Goal: Task Accomplishment & Management: Use online tool/utility

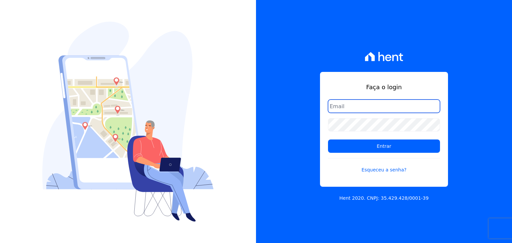
click at [348, 107] on input "email" at bounding box center [384, 106] width 112 height 13
type input "[PERSON_NAME][EMAIL_ADDRESS][DOMAIN_NAME]"
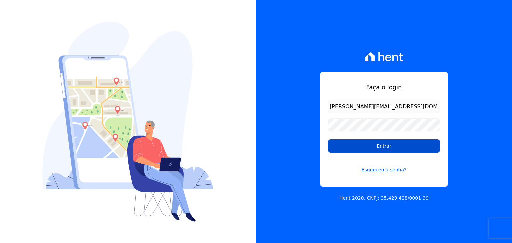
click at [350, 144] on input "Entrar" at bounding box center [384, 146] width 112 height 13
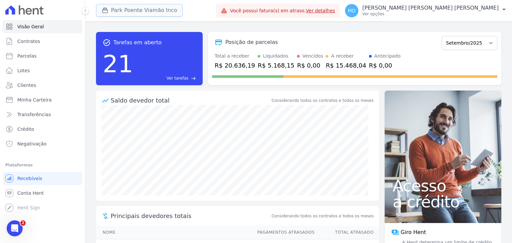
click at [109, 15] on button "Park Poente Viamão Inco" at bounding box center [139, 10] width 87 height 13
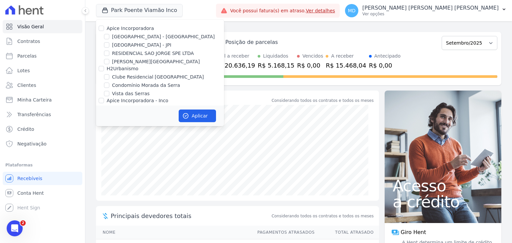
click at [115, 26] on label "Apice Incorporadora" at bounding box center [130, 28] width 47 height 5
click at [104, 26] on input "Apice Incorporadora" at bounding box center [101, 28] width 5 height 5
checkbox input "true"
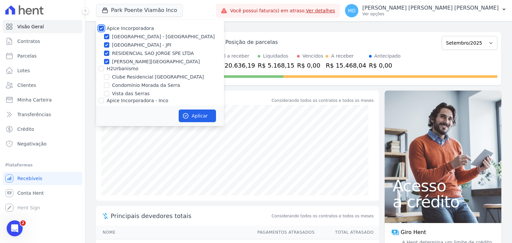
checkbox input "true"
click at [190, 113] on button "Aplicar" at bounding box center [197, 116] width 37 height 13
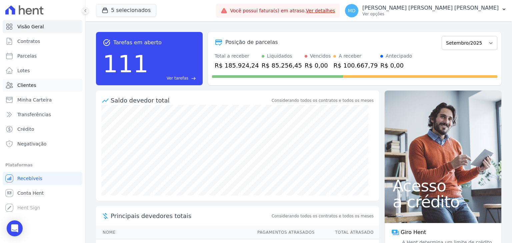
click at [43, 82] on link "Clientes" at bounding box center [43, 85] width 80 height 13
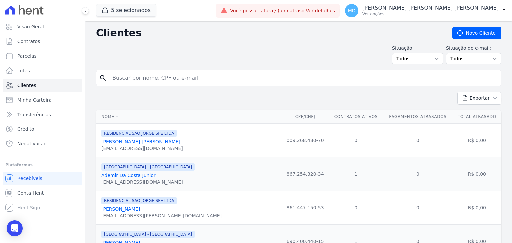
click at [124, 75] on input "search" at bounding box center [303, 77] width 390 height 13
paste input "VINICIUS HENRIQUE ARAUJO DA SILVA"
type input "VINICIUS HENRIQUE ARAUJO DA SILVA"
